Goal: Information Seeking & Learning: Check status

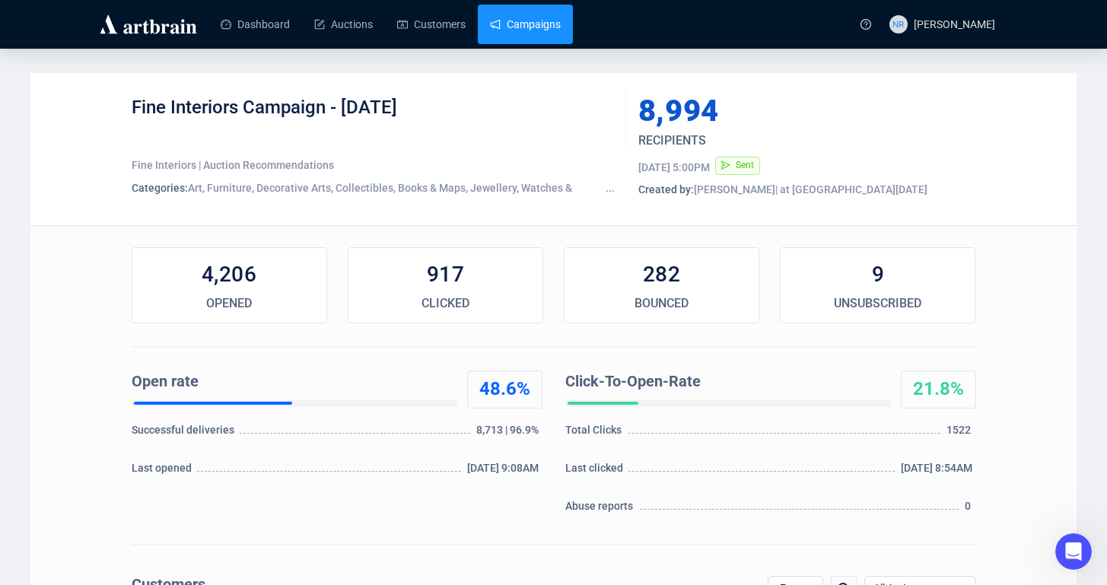
click at [553, 15] on link "Campaigns" at bounding box center [525, 25] width 71 height 40
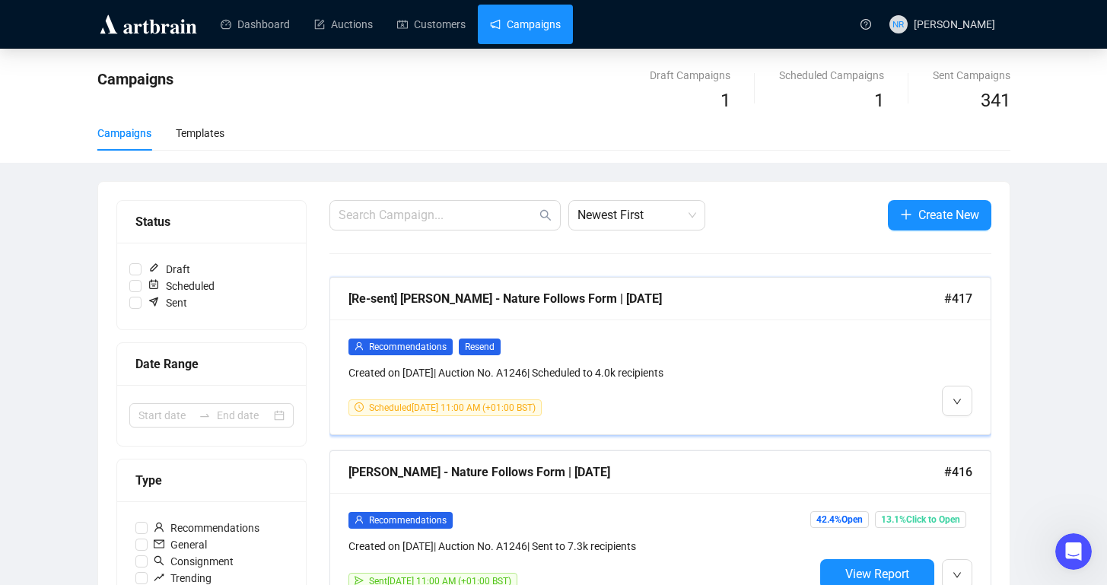
scroll to position [279, 0]
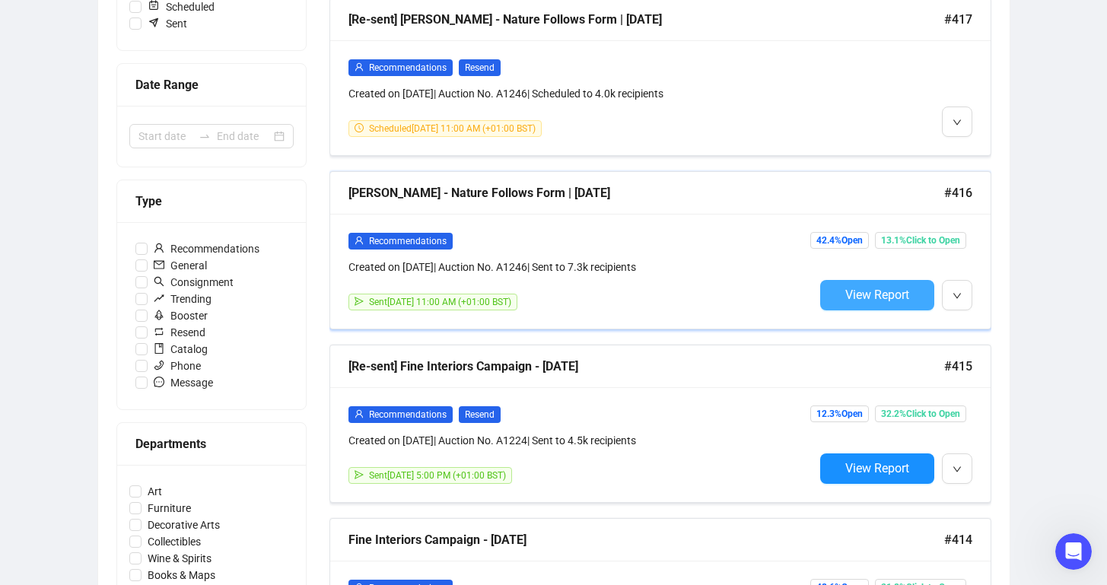
click at [873, 303] on button "View Report" at bounding box center [877, 295] width 114 height 30
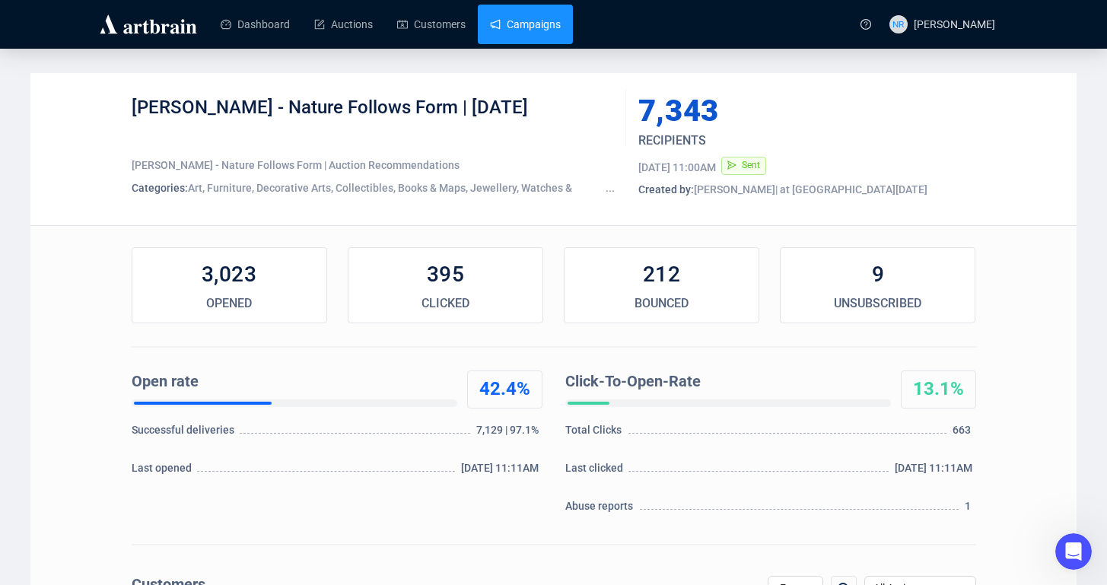
click at [533, 30] on link "Campaigns" at bounding box center [525, 25] width 71 height 40
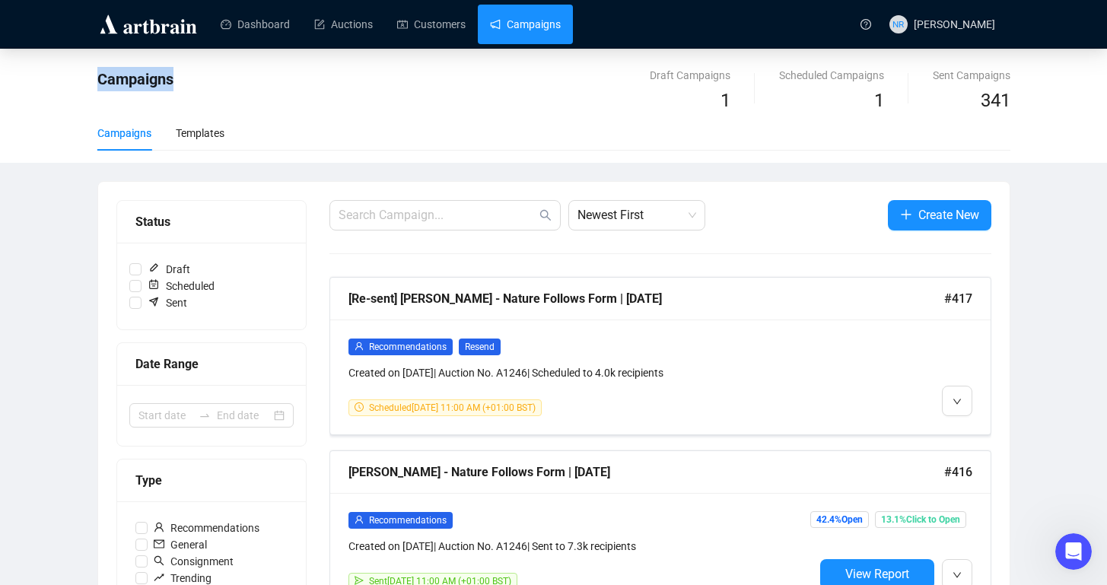
drag, startPoint x: 165, startPoint y: 76, endPoint x: 187, endPoint y: 75, distance: 22.1
click at [187, 74] on div "Campaigns" at bounding box center [394, 91] width 595 height 49
click at [185, 80] on div "Campaigns" at bounding box center [394, 91] width 595 height 49
drag, startPoint x: 185, startPoint y: 81, endPoint x: 77, endPoint y: 81, distance: 108.0
click at [77, 81] on div "Campaigns Draft Campaigns 1 Scheduled Campaigns 1 Sent Campaigns 341 Campaigns …" at bounding box center [553, 106] width 1107 height 114
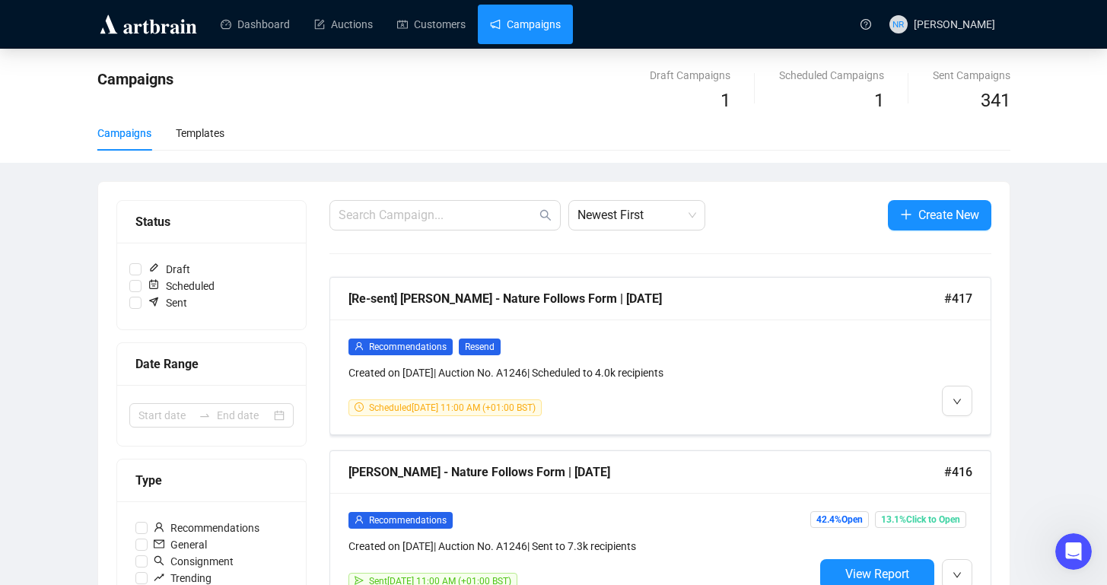
click at [74, 118] on div "Campaigns Draft Campaigns 1 Scheduled Campaigns 1 Sent Campaigns 341 Campaigns …" at bounding box center [553, 106] width 1107 height 114
drag, startPoint x: 85, startPoint y: 76, endPoint x: 187, endPoint y: 75, distance: 101.9
click at [187, 75] on div "Campaigns Draft Campaigns 1 Scheduled Campaigns 1 Sent Campaigns 341 Campaigns …" at bounding box center [553, 106] width 1107 height 114
click at [189, 76] on div "Campaigns" at bounding box center [394, 91] width 595 height 49
drag, startPoint x: 175, startPoint y: 75, endPoint x: 50, endPoint y: 76, distance: 124.7
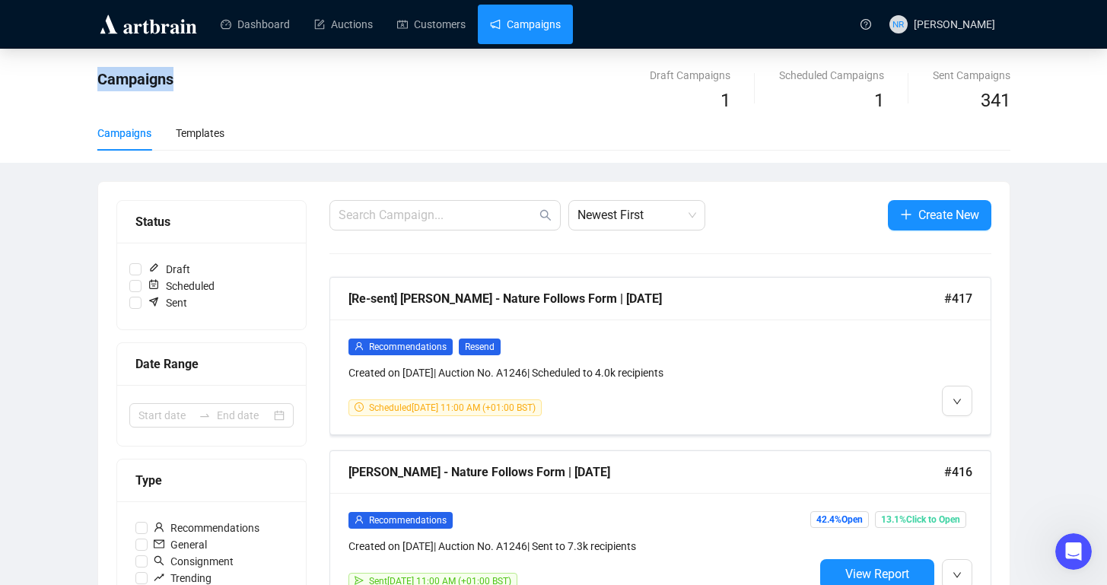
click at [50, 76] on div "Campaigns Draft Campaigns 1 Scheduled Campaigns 1 Sent Campaigns 341 Campaigns …" at bounding box center [553, 106] width 1107 height 114
click at [52, 78] on div "Campaigns Draft Campaigns 1 Scheduled Campaigns 1 Sent Campaigns 341 Campaigns …" at bounding box center [553, 106] width 1107 height 114
drag, startPoint x: 60, startPoint y: 78, endPoint x: 218, endPoint y: 76, distance: 158.2
click at [218, 76] on div "Campaigns Draft Campaigns 1 Scheduled Campaigns 1 Sent Campaigns 341 Campaigns …" at bounding box center [553, 106] width 1107 height 114
click at [186, 81] on div "Campaigns" at bounding box center [394, 91] width 595 height 49
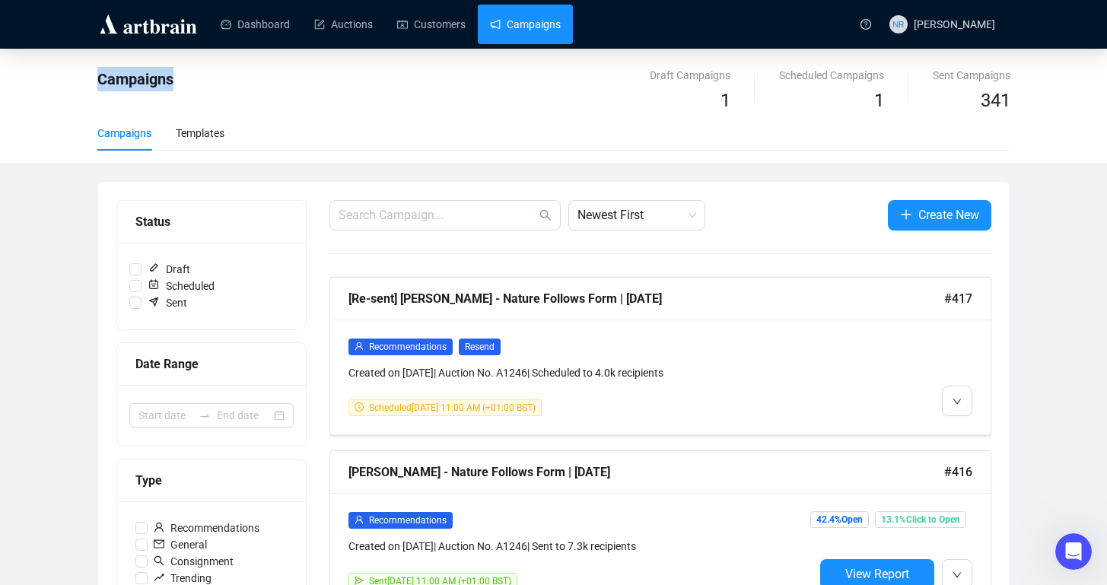
drag, startPoint x: 199, startPoint y: 78, endPoint x: 42, endPoint y: 81, distance: 156.7
click at [42, 81] on div "Campaigns Draft Campaigns 1 Scheduled Campaigns 1 Sent Campaigns 341 Campaigns …" at bounding box center [553, 106] width 1107 height 114
click at [61, 79] on div "Campaigns Draft Campaigns 1 Scheduled Campaigns 1 Sent Campaigns 341 Campaigns …" at bounding box center [553, 106] width 1107 height 114
drag, startPoint x: 55, startPoint y: 78, endPoint x: 224, endPoint y: 79, distance: 168.9
click at [224, 78] on div "Campaigns Draft Campaigns 1 Scheduled Campaigns 1 Sent Campaigns 341 Campaigns …" at bounding box center [553, 106] width 1107 height 114
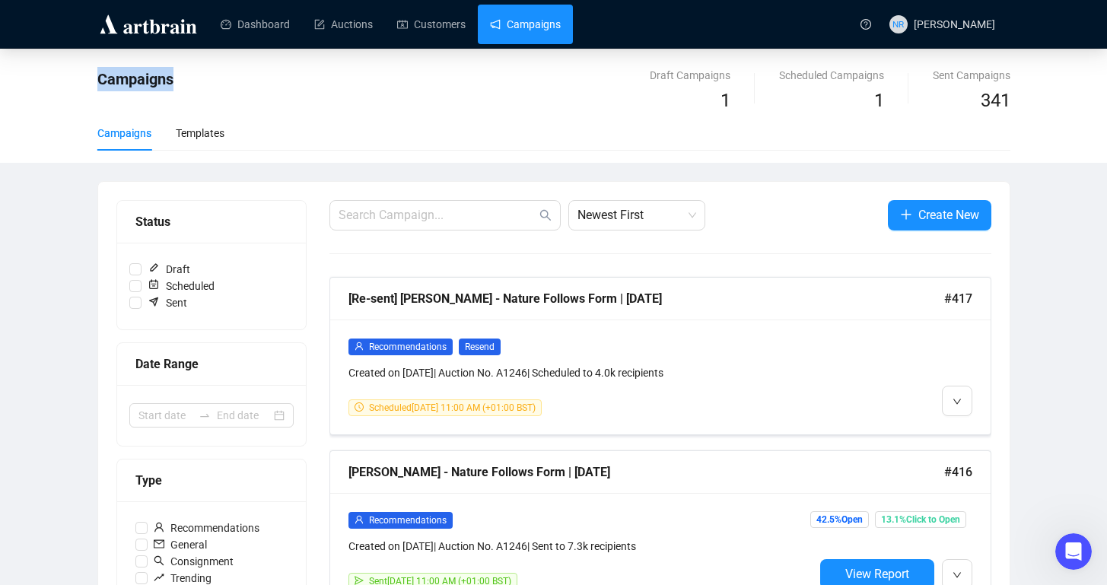
click at [282, 95] on div "Campaigns" at bounding box center [394, 91] width 595 height 49
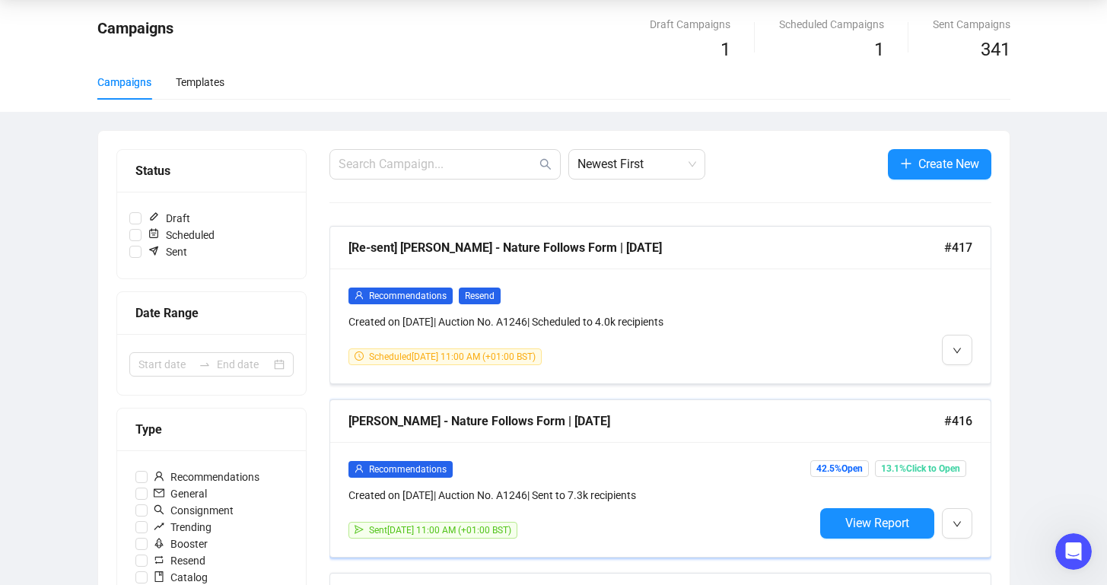
scroll to position [54, 0]
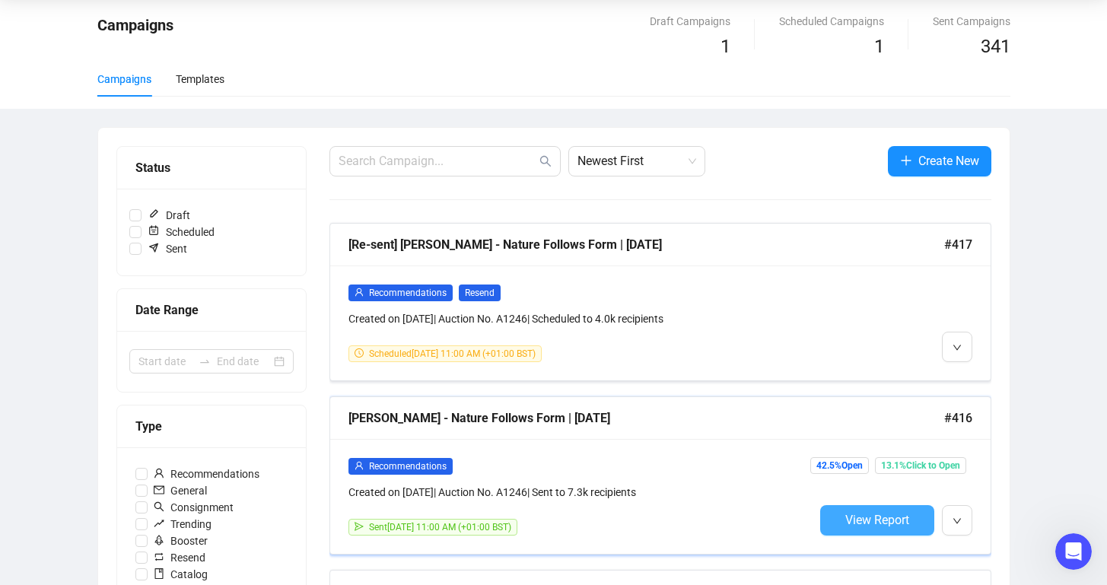
click at [872, 529] on button "View Report" at bounding box center [877, 520] width 114 height 30
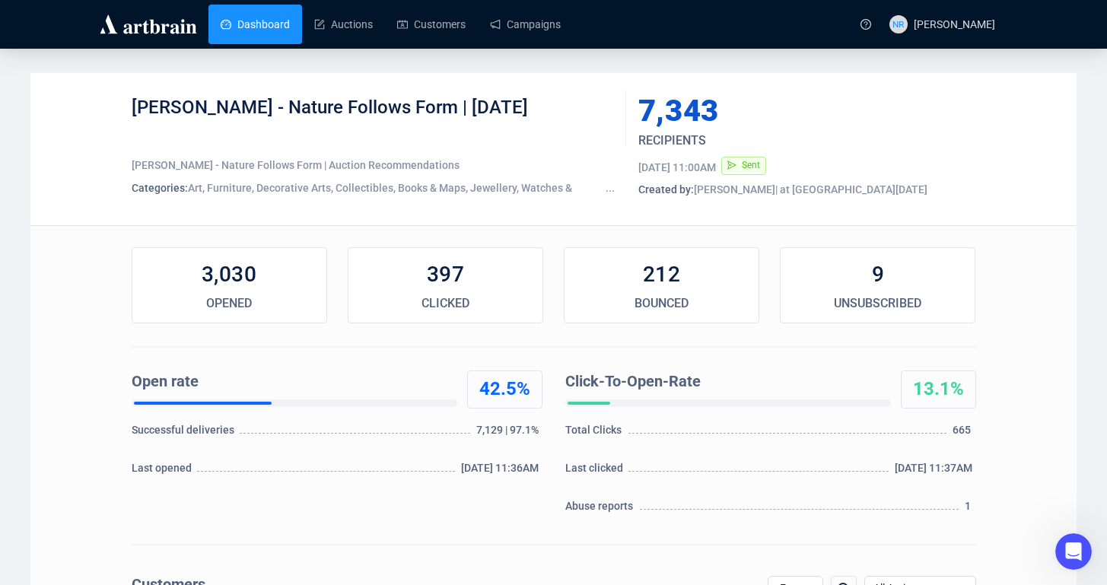
click at [271, 19] on link "Dashboard" at bounding box center [255, 25] width 69 height 40
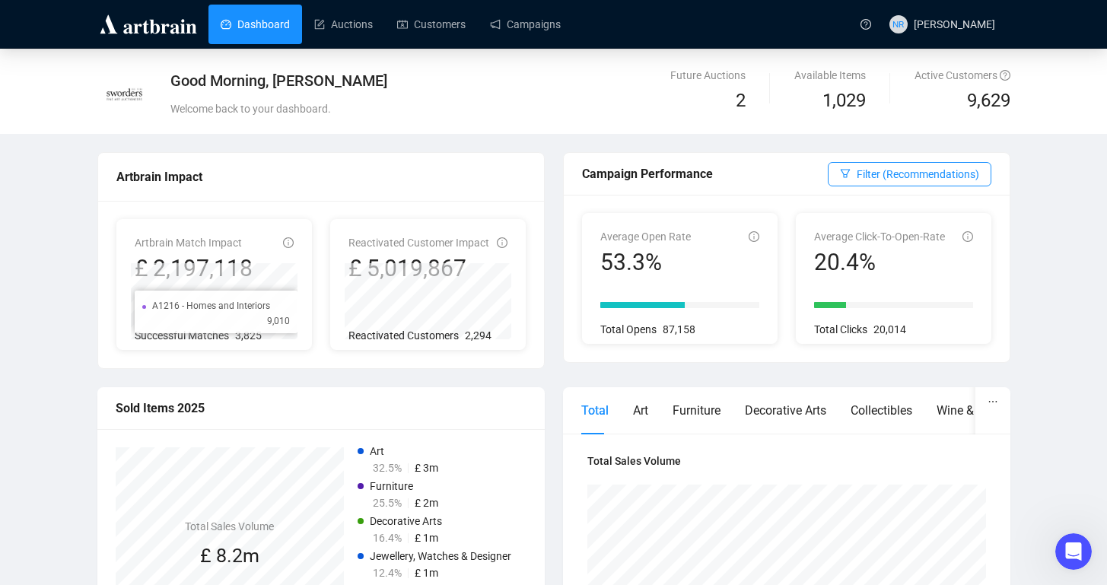
click at [189, 326] on div "A1216 - Homes and Interiors 9,010" at bounding box center [216, 312] width 163 height 43
click at [185, 309] on li "A1215 - Classic Cars 100" at bounding box center [209, 305] width 134 height 15
click at [392, 334] on span "Reactivated Customers" at bounding box center [403, 335] width 110 height 12
click at [481, 336] on span "2,294" at bounding box center [478, 335] width 27 height 12
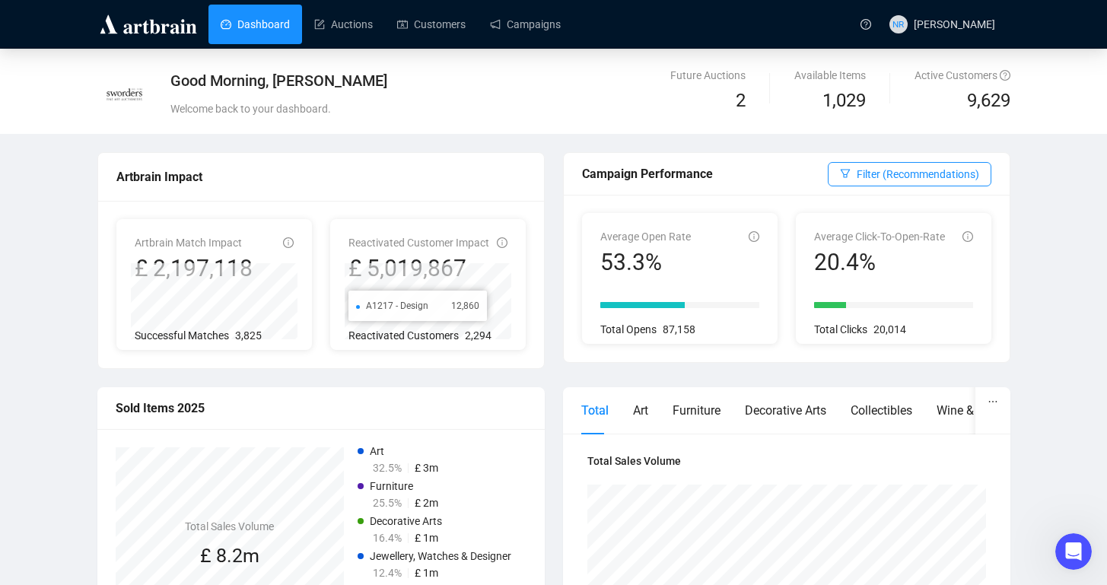
click at [427, 298] on li "A1217 - Design 12,860" at bounding box center [417, 305] width 123 height 15
click at [497, 247] on icon "info-circle" at bounding box center [502, 242] width 11 height 11
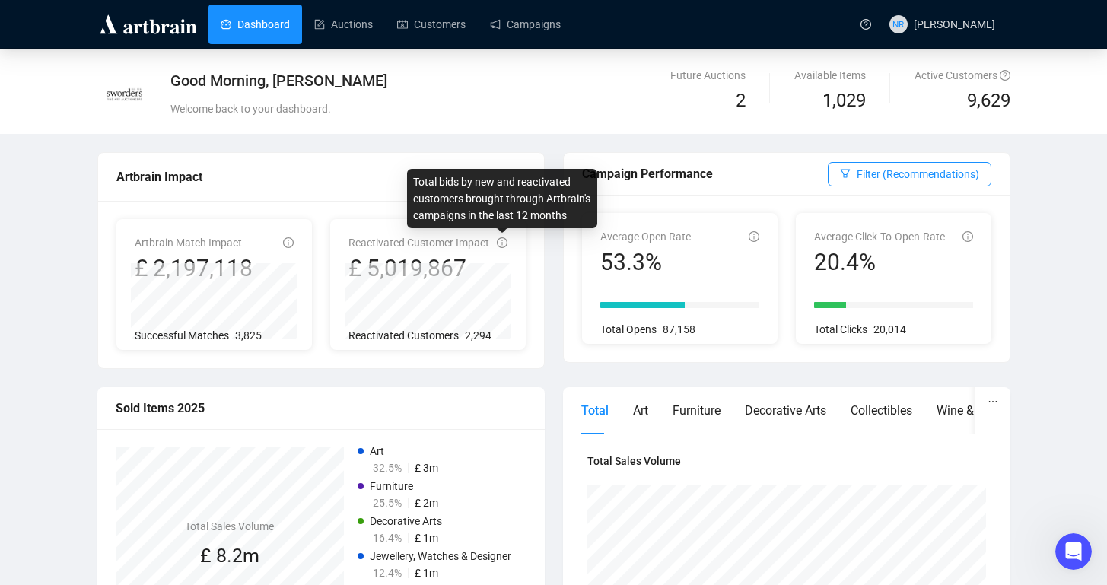
click at [497, 247] on icon "info-circle" at bounding box center [502, 242] width 11 height 11
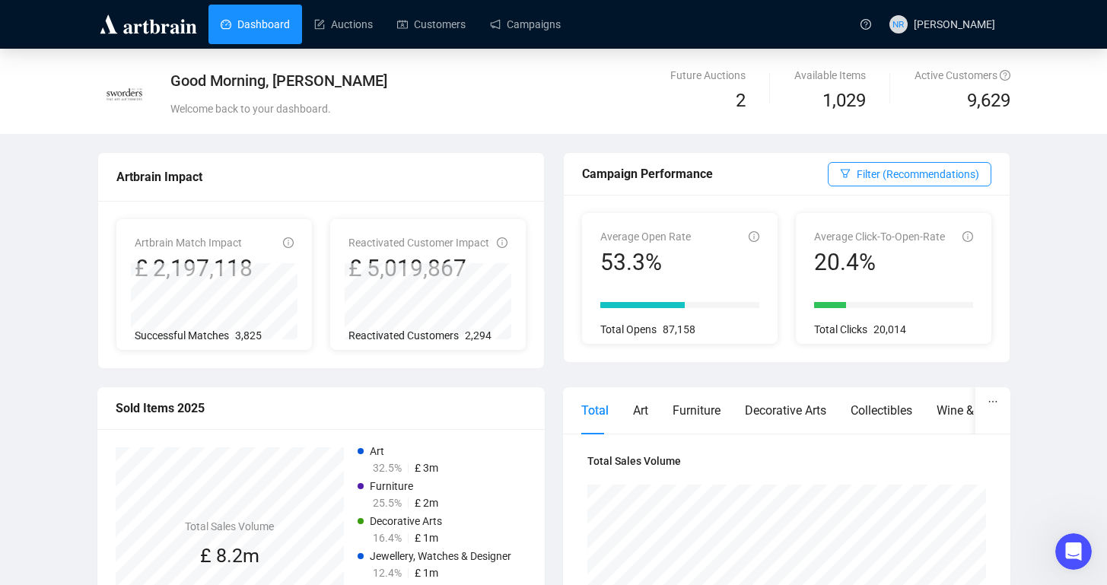
click at [651, 253] on div "53.3%" at bounding box center [645, 262] width 91 height 29
